Goal: Information Seeking & Learning: Learn about a topic

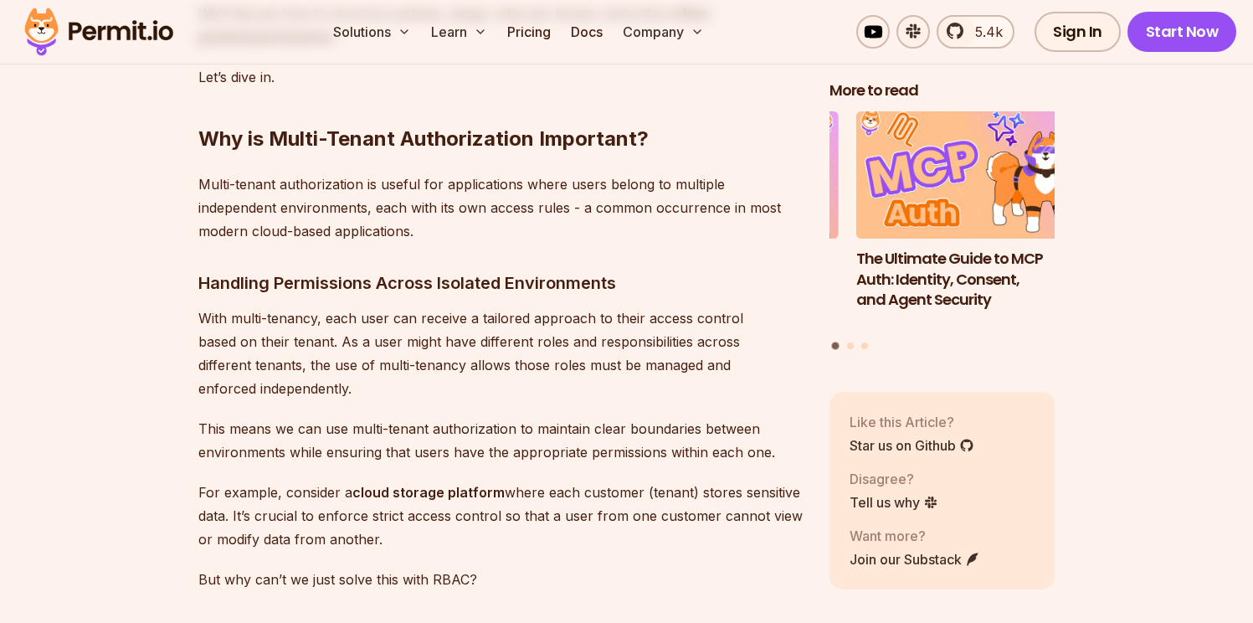
scroll to position [1903, 0]
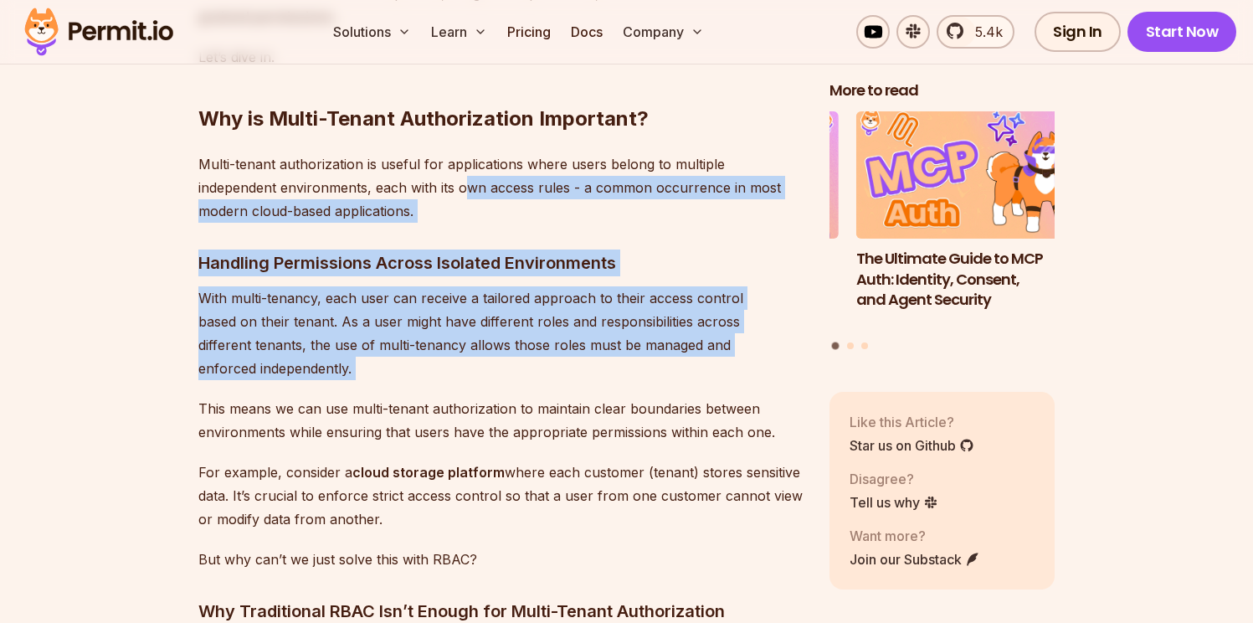
drag, startPoint x: 333, startPoint y: 382, endPoint x: 385, endPoint y: 195, distance: 194.5
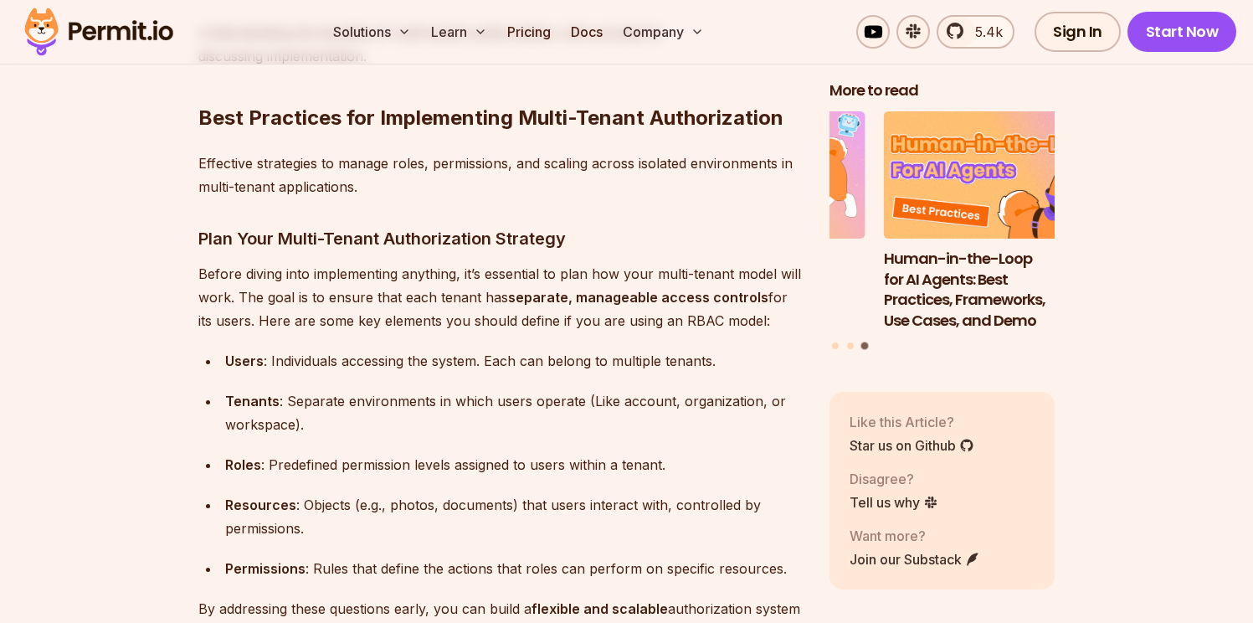
scroll to position [4154, 0]
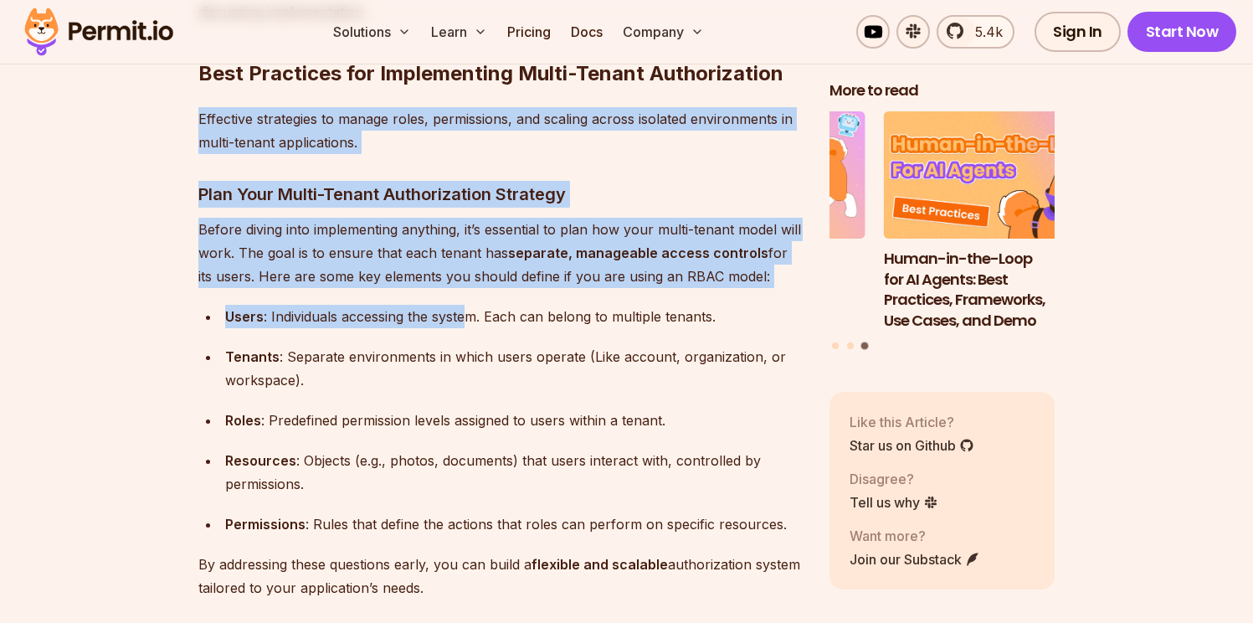
drag, startPoint x: 491, startPoint y: 80, endPoint x: 484, endPoint y: 337, distance: 257.9
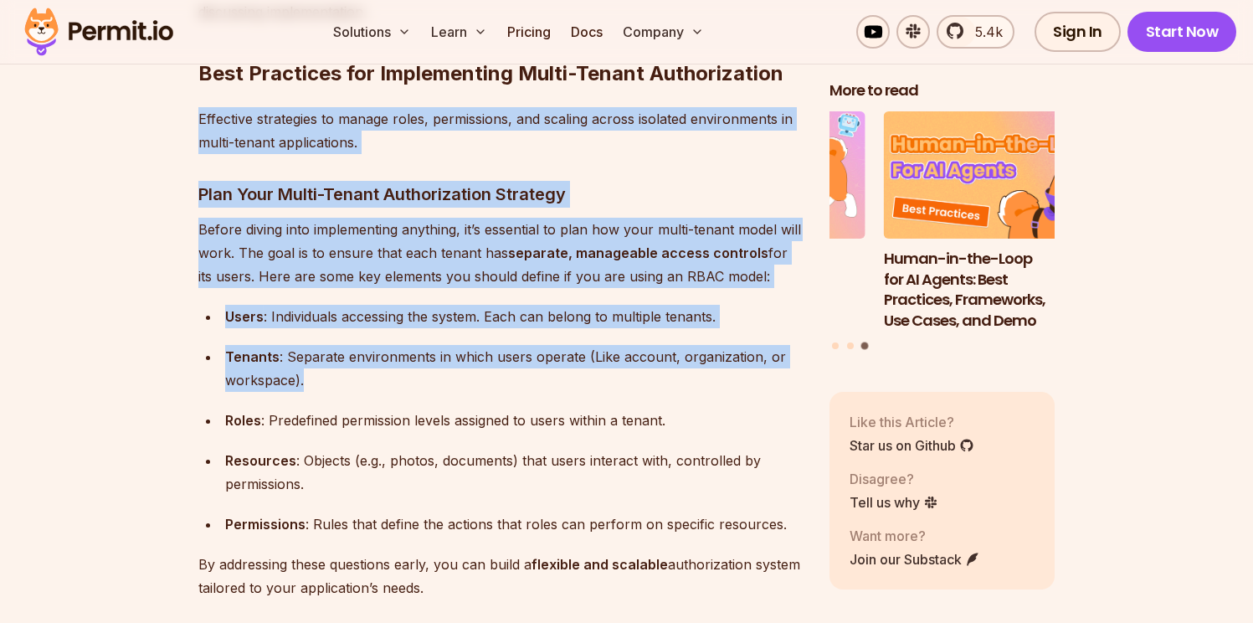
drag, startPoint x: 467, startPoint y: 374, endPoint x: 486, endPoint y: 99, distance: 276.0
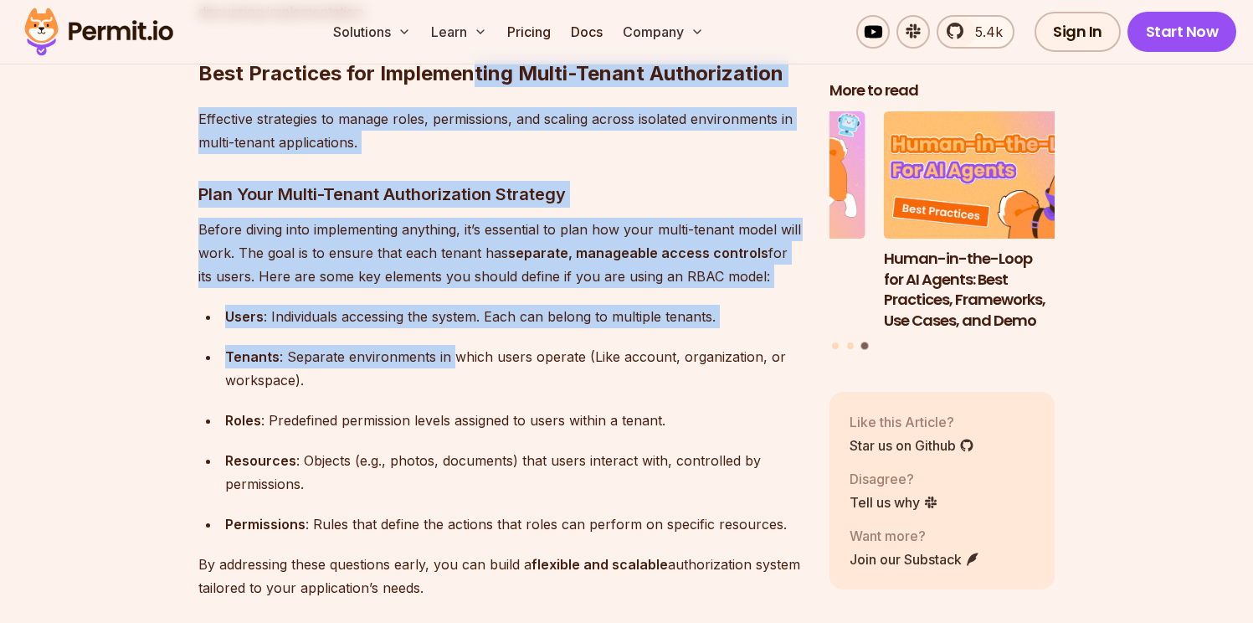
drag, startPoint x: 473, startPoint y: 70, endPoint x: 448, endPoint y: 363, distance: 294.0
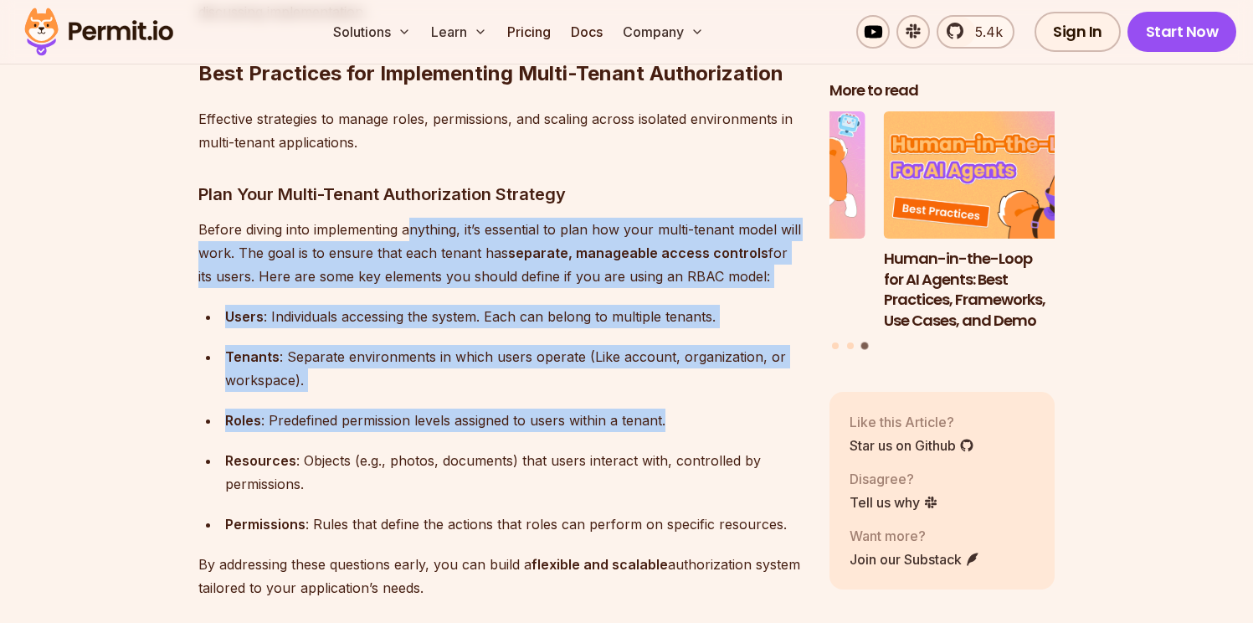
drag, startPoint x: 449, startPoint y: 433, endPoint x: 407, endPoint y: 217, distance: 220.1
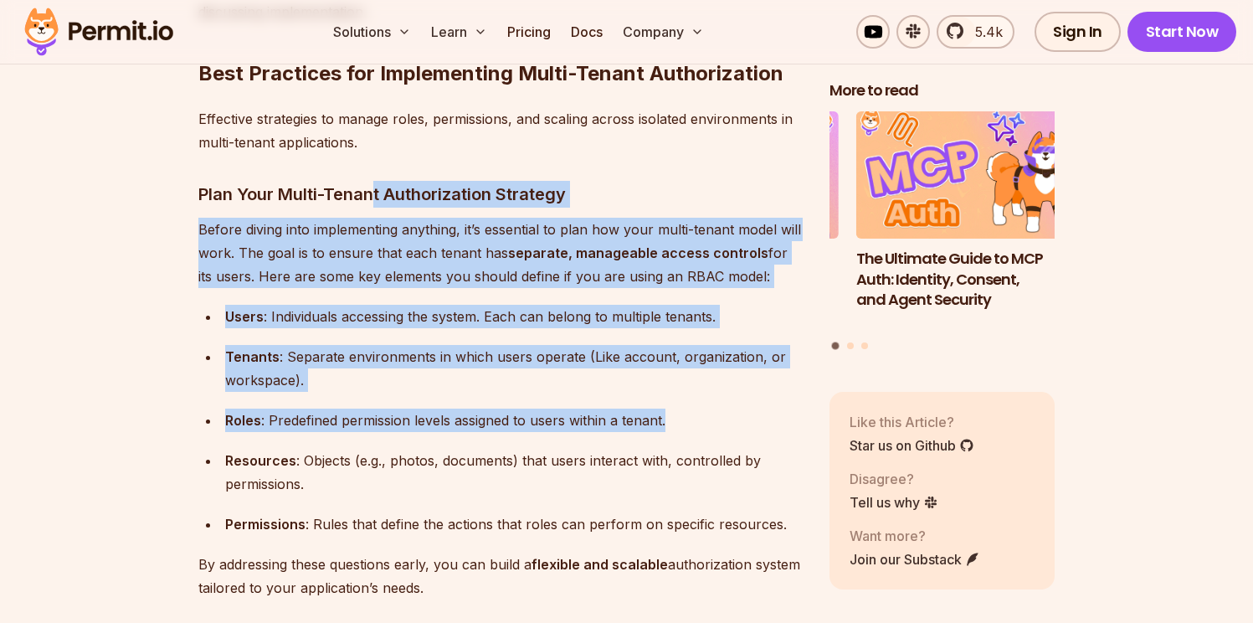
drag, startPoint x: 374, startPoint y: 194, endPoint x: 388, endPoint y: 427, distance: 233.1
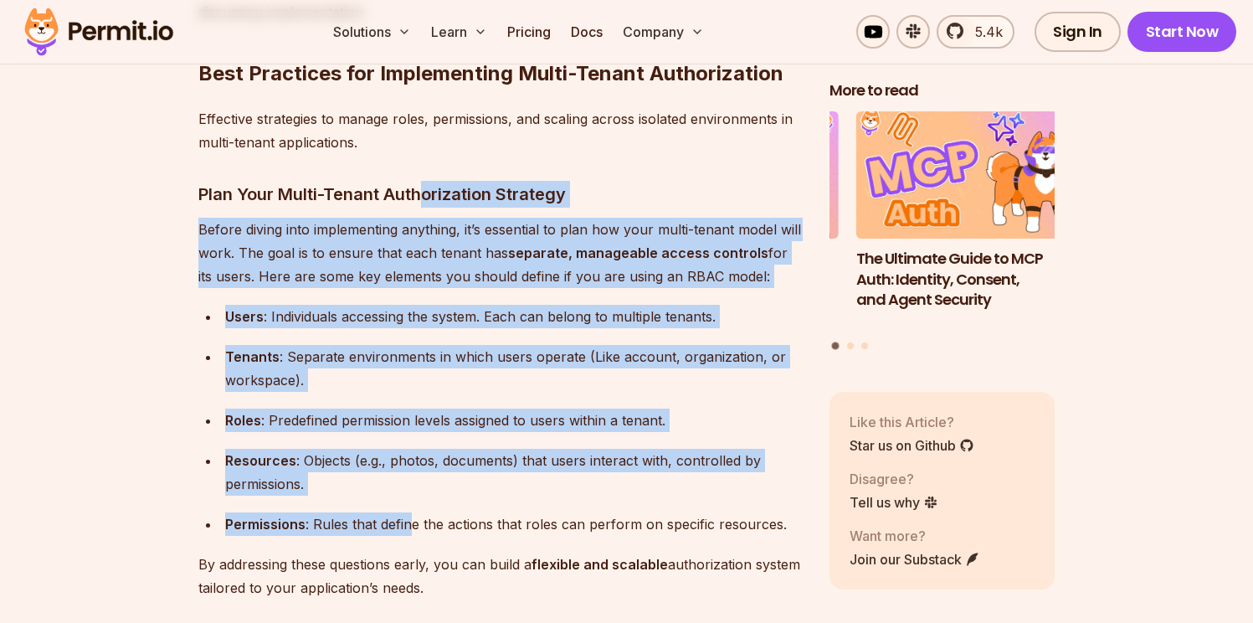
drag, startPoint x: 408, startPoint y: 521, endPoint x: 428, endPoint y: 185, distance: 336.2
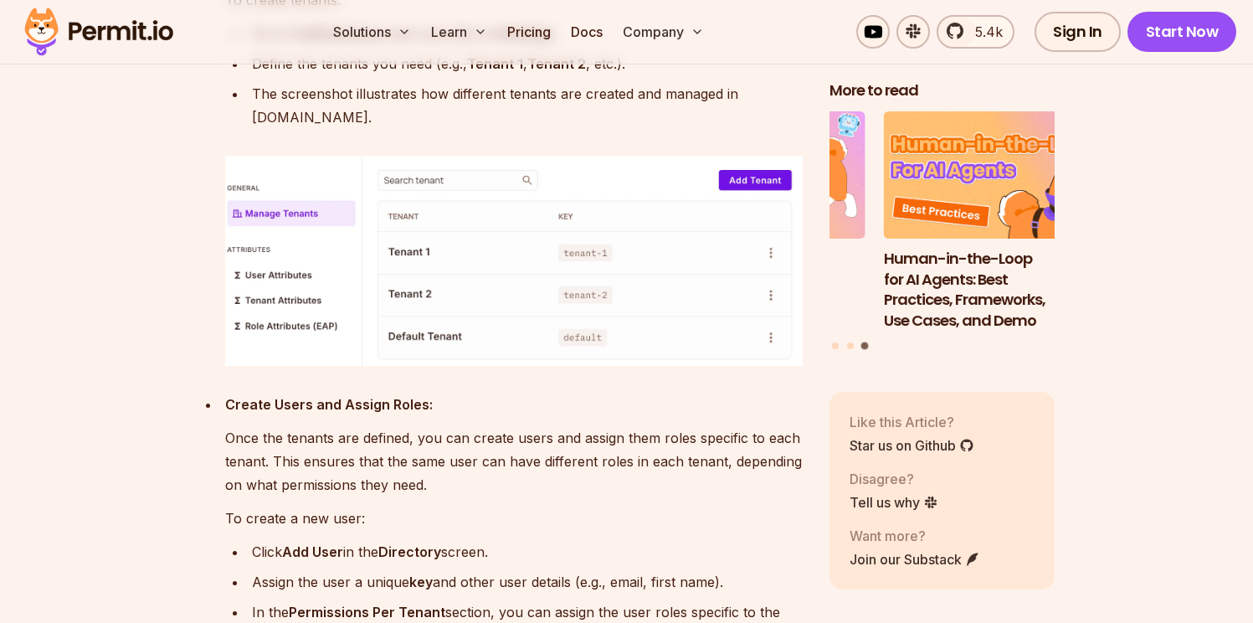
scroll to position [10273, 0]
